Goal: Task Accomplishment & Management: Manage account settings

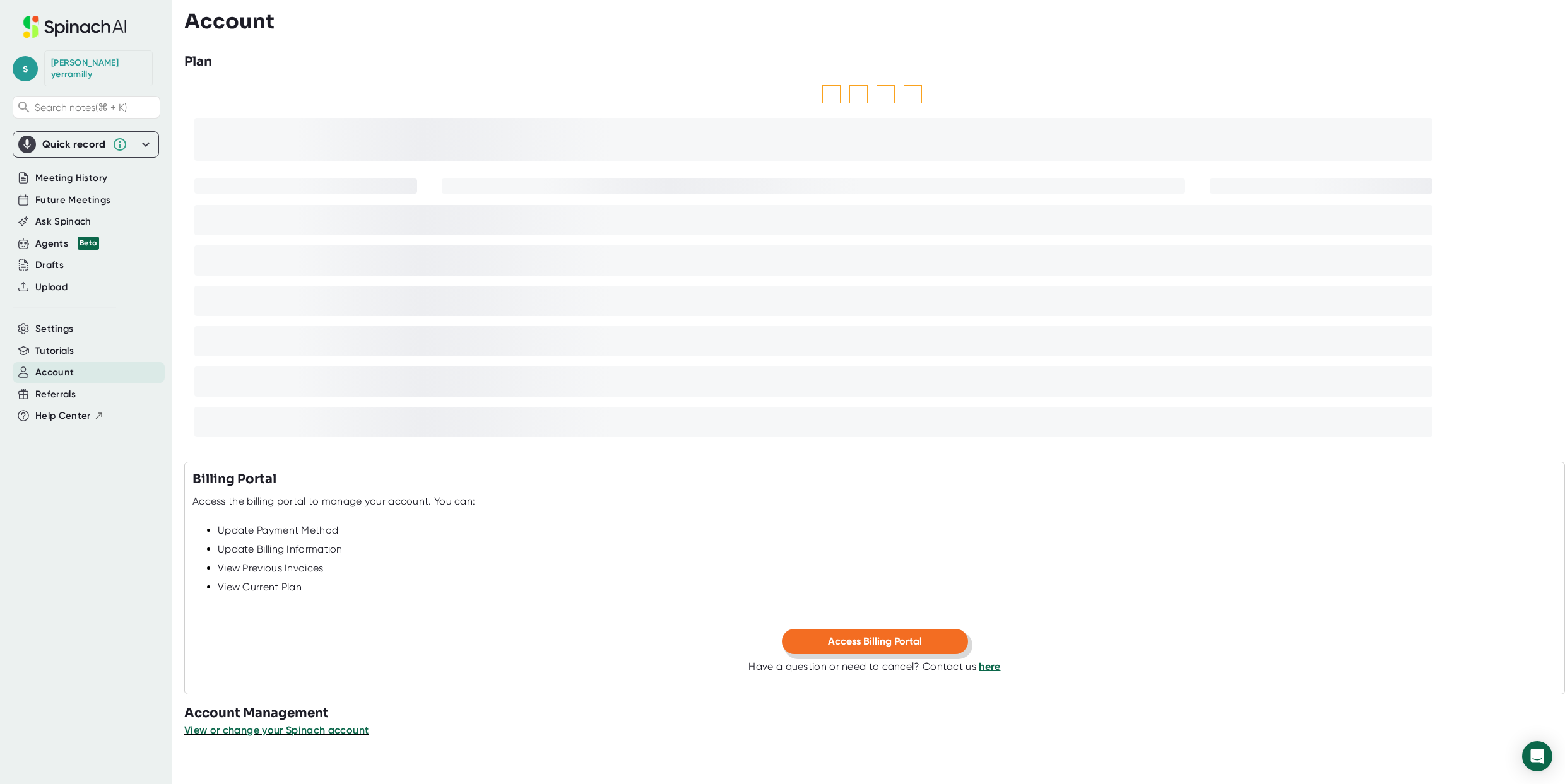
click at [862, 650] on button "Access Billing Portal" at bounding box center [875, 641] width 186 height 25
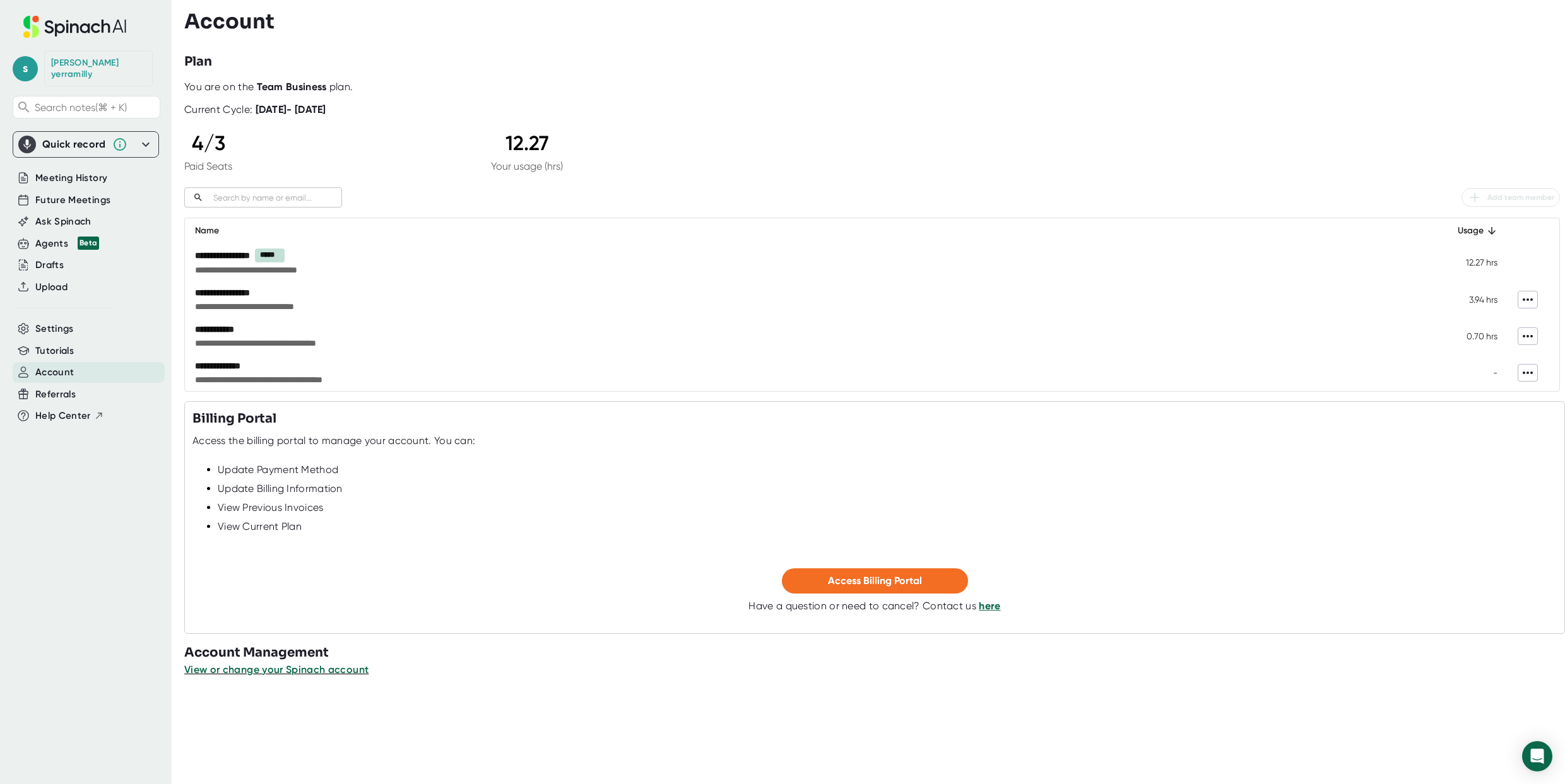
click at [1195, 350] on td "**********" at bounding box center [809, 336] width 1249 height 37
click at [852, 575] on span "Access Billing Portal" at bounding box center [875, 580] width 94 height 12
click at [291, 678] on div at bounding box center [875, 687] width 1381 height 19
click at [291, 674] on span "View or change your Spinach account" at bounding box center [277, 669] width 186 height 12
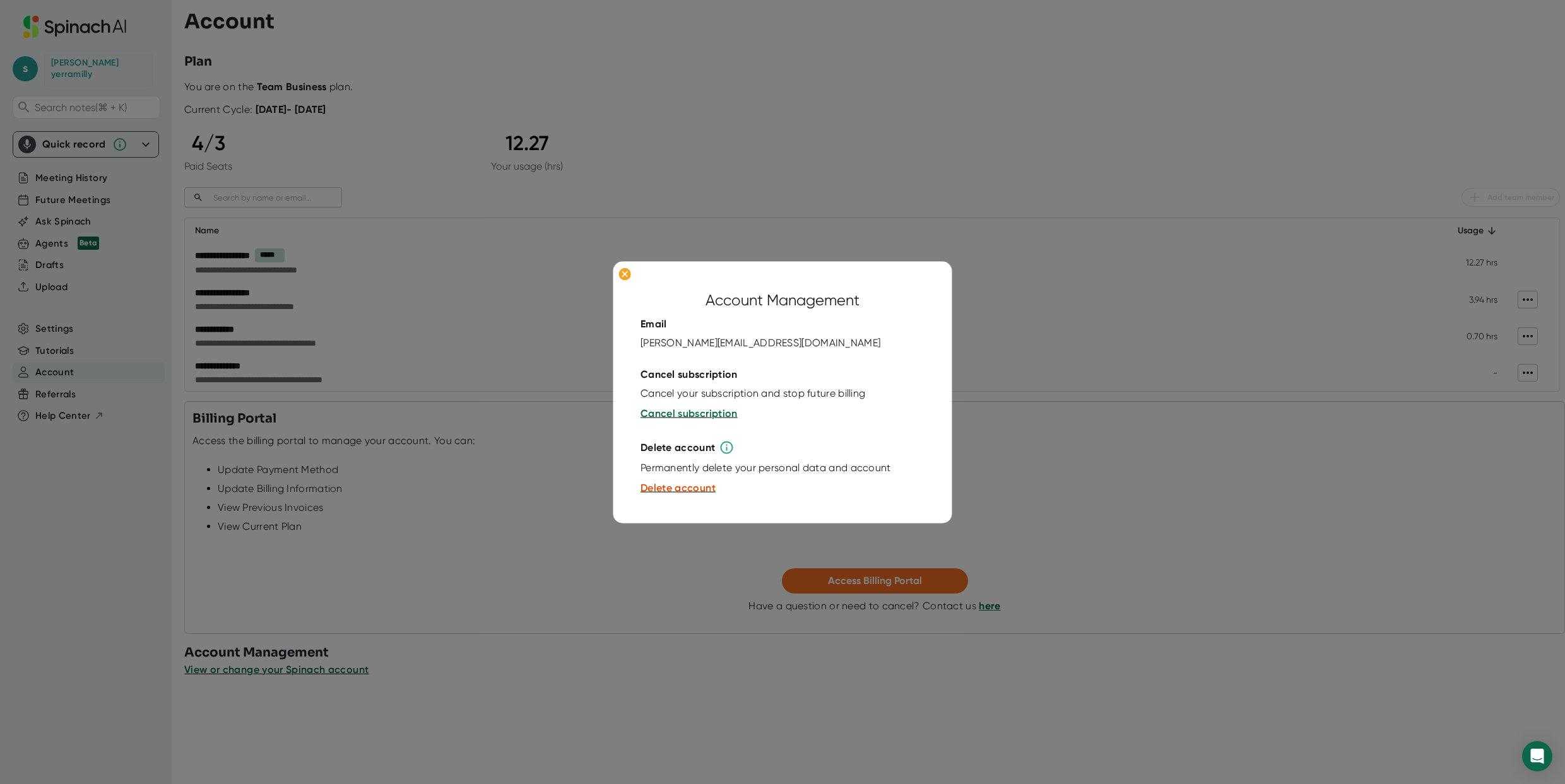
click at [568, 475] on div at bounding box center [783, 392] width 1565 height 784
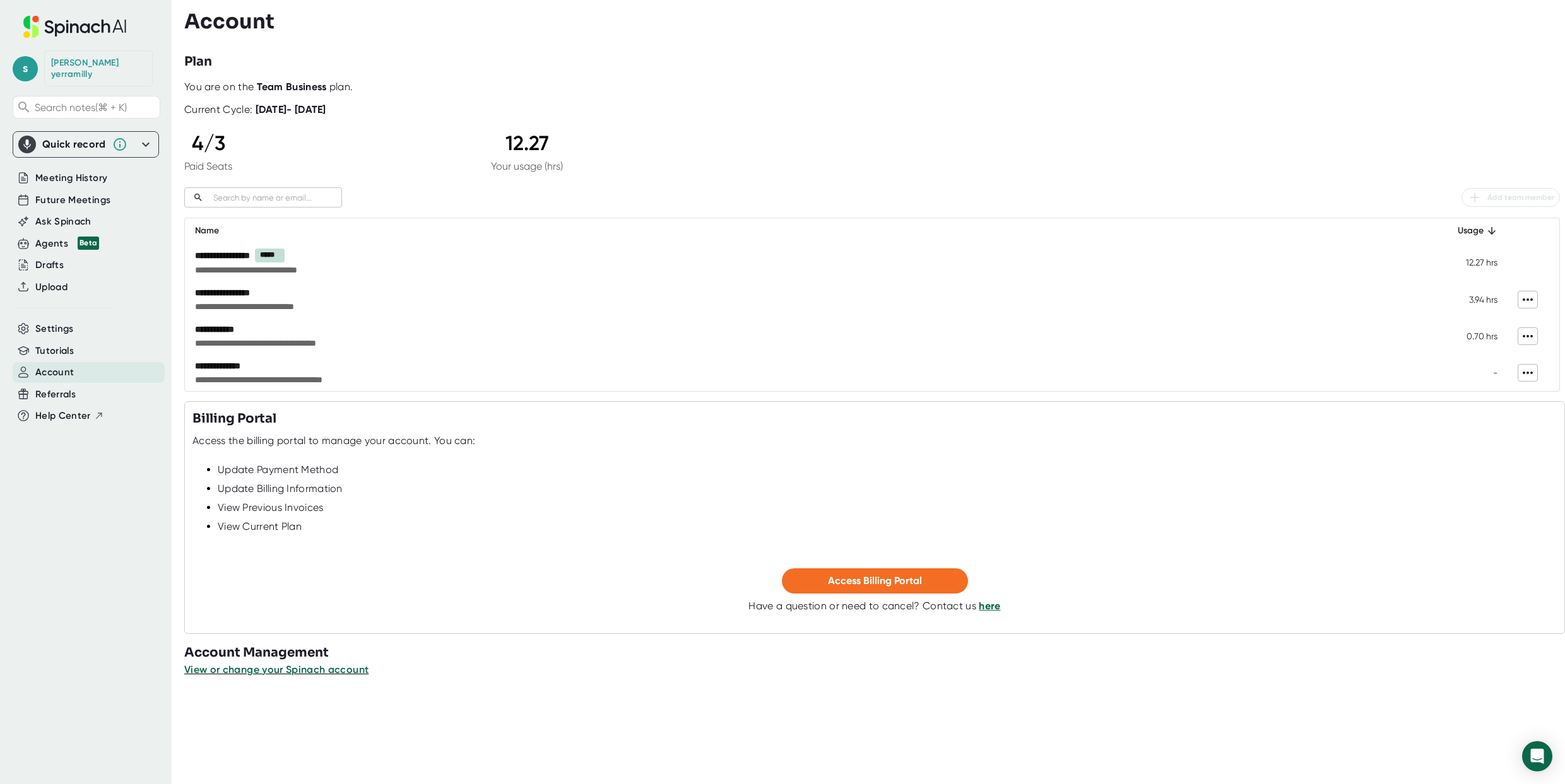
click at [916, 593] on div at bounding box center [875, 597] width 1364 height 7
click at [907, 578] on span "Access Billing Portal" at bounding box center [875, 580] width 94 height 12
click at [1527, 366] on icon at bounding box center [1527, 372] width 15 height 15
click at [1524, 392] on li "Remove" at bounding box center [1526, 399] width 59 height 20
